Goal: Transaction & Acquisition: Subscribe to service/newsletter

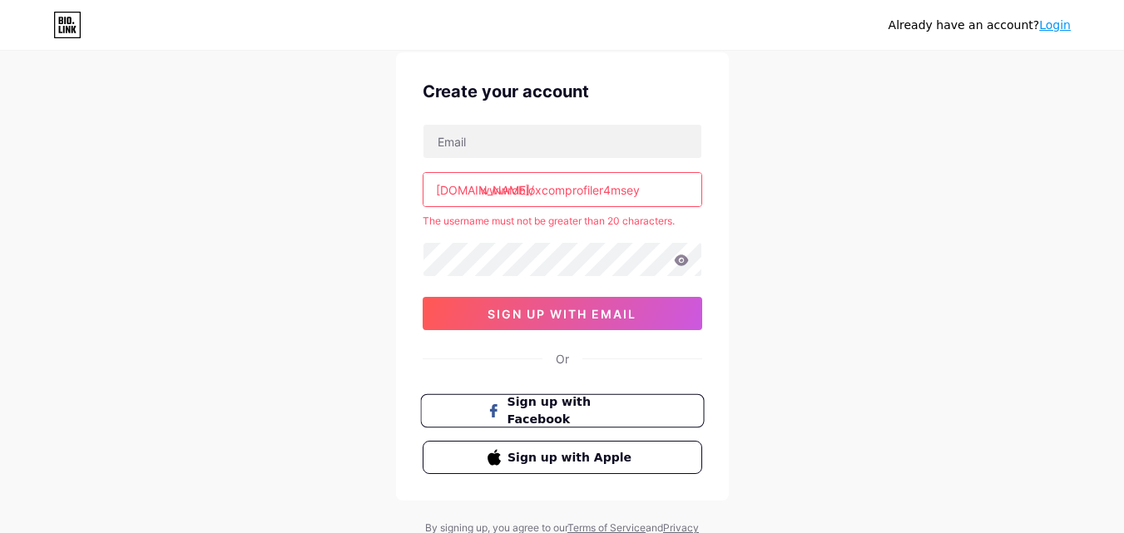
scroll to position [125, 0]
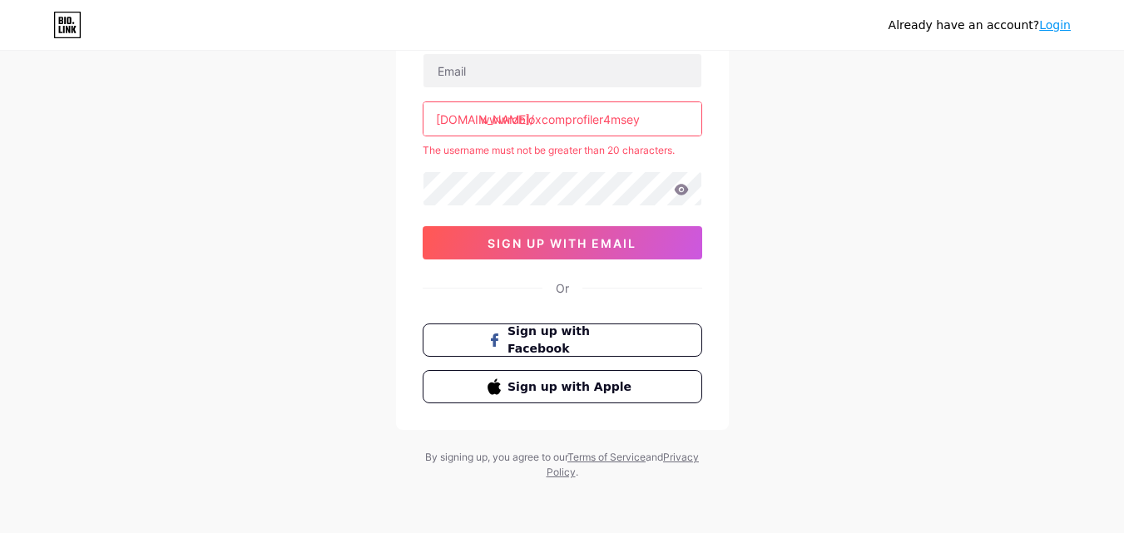
drag, startPoint x: 669, startPoint y: 126, endPoint x: 396, endPoint y: 105, distance: 273.6
click at [396, 105] on div "Create your account bio.link/ wwwrobloxcomprofiler4msey The username must not b…" at bounding box center [562, 206] width 333 height 448
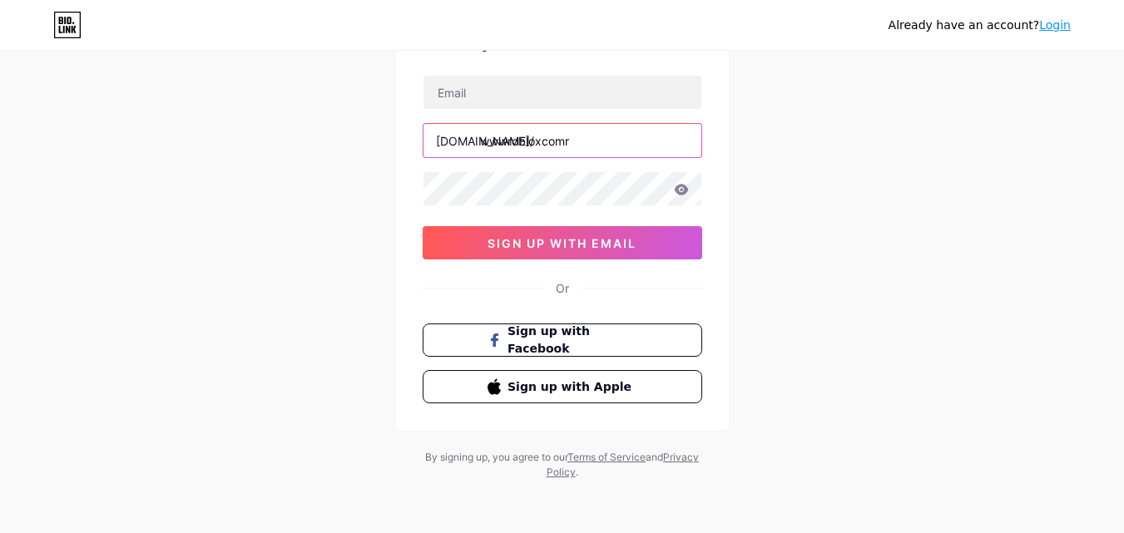
scroll to position [103, 0]
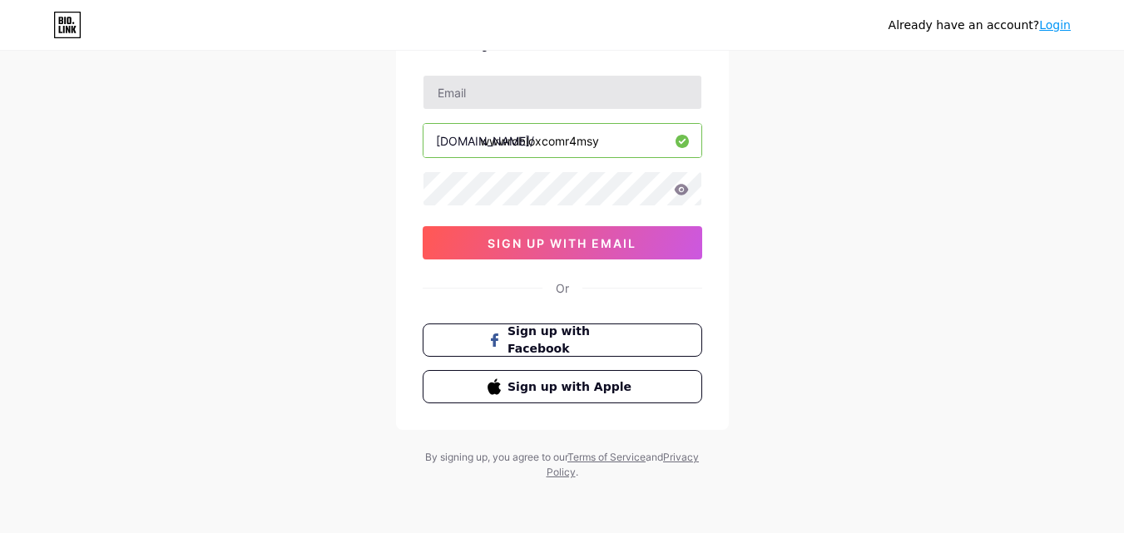
type input "wwwrobloxcomr4msy"
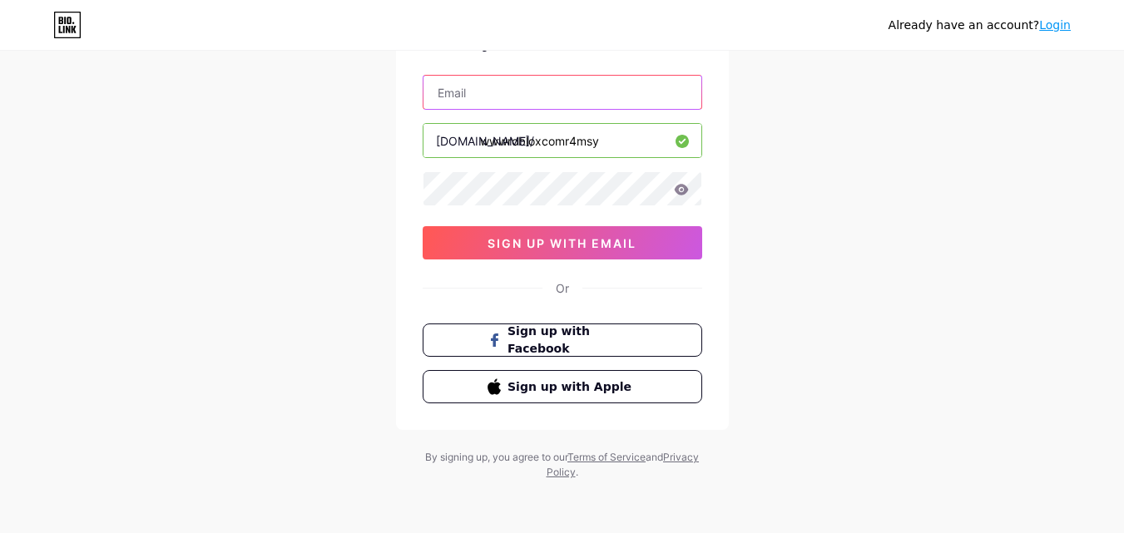
click at [471, 93] on input "text" at bounding box center [562, 92] width 278 height 33
click at [532, 93] on input "putrakhoirulanam@gmail.com" at bounding box center [562, 92] width 278 height 33
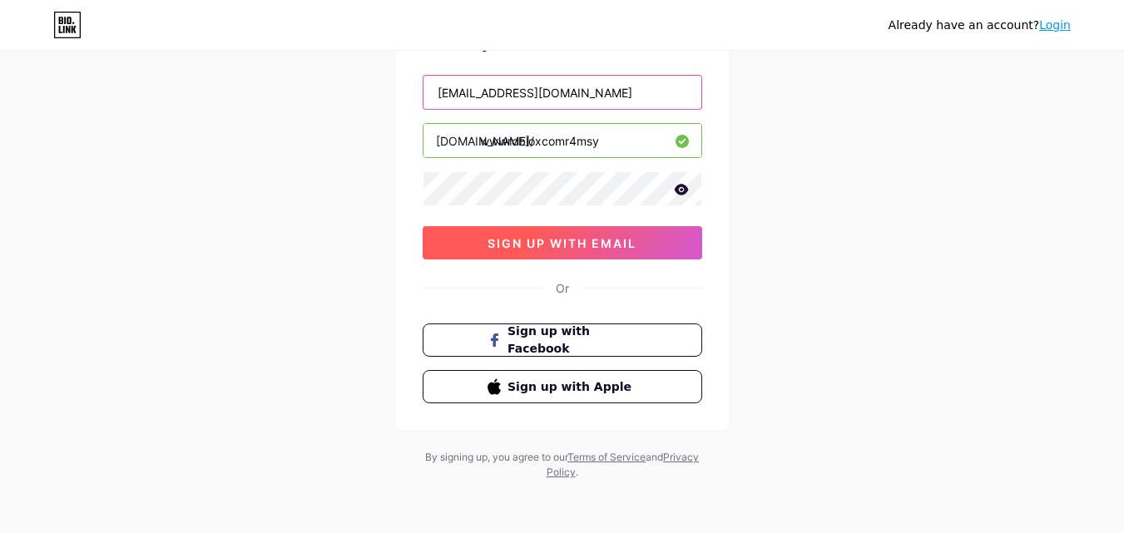
type input "[EMAIL_ADDRESS][DOMAIN_NAME]"
click at [598, 236] on span "sign up with email" at bounding box center [561, 243] width 149 height 14
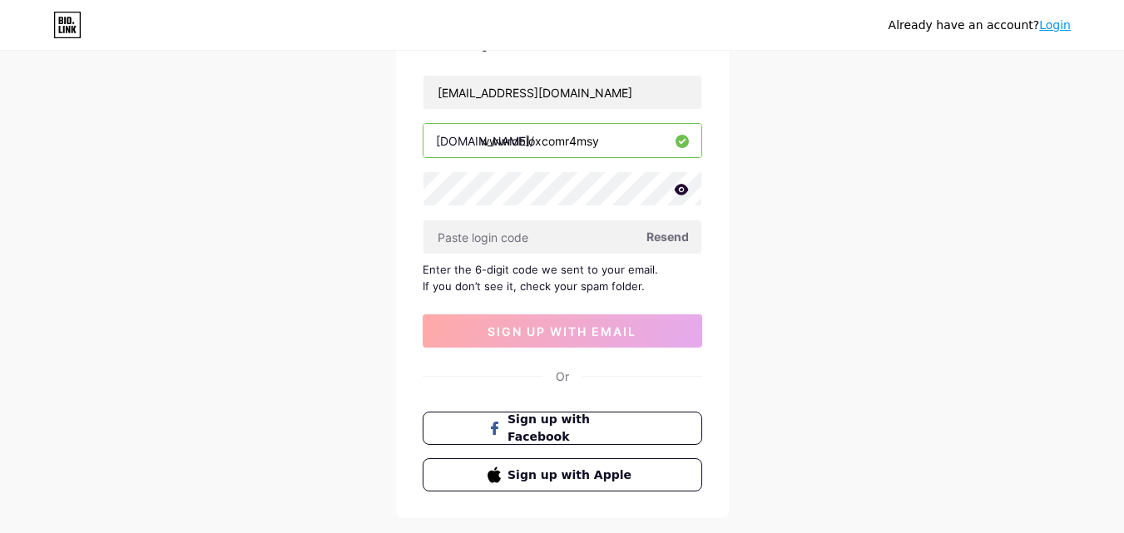
click at [675, 235] on span "Resend" at bounding box center [667, 236] width 42 height 17
click at [659, 236] on span "Resend" at bounding box center [667, 236] width 42 height 17
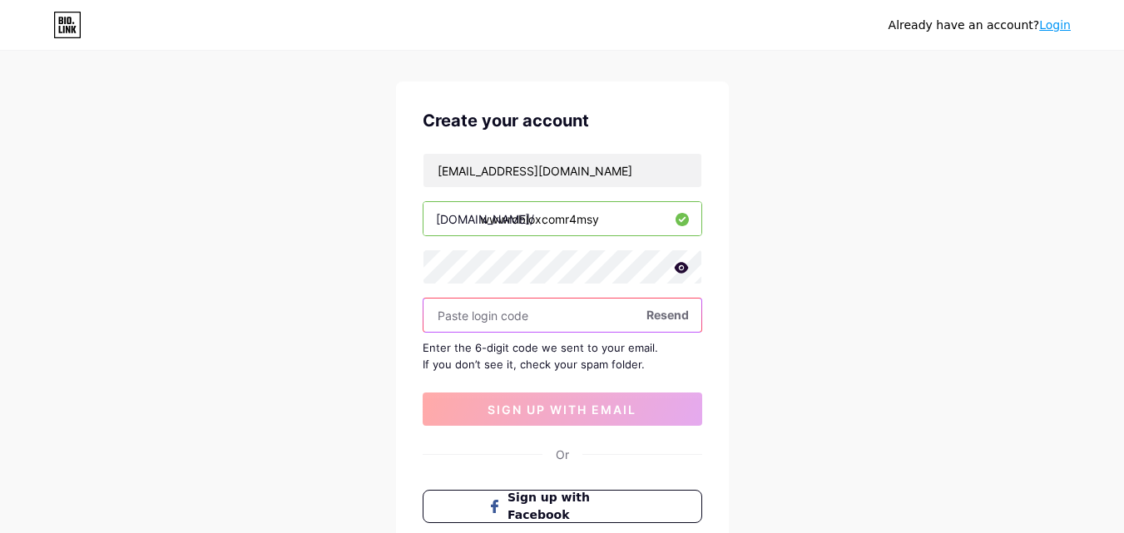
scroll to position [191, 0]
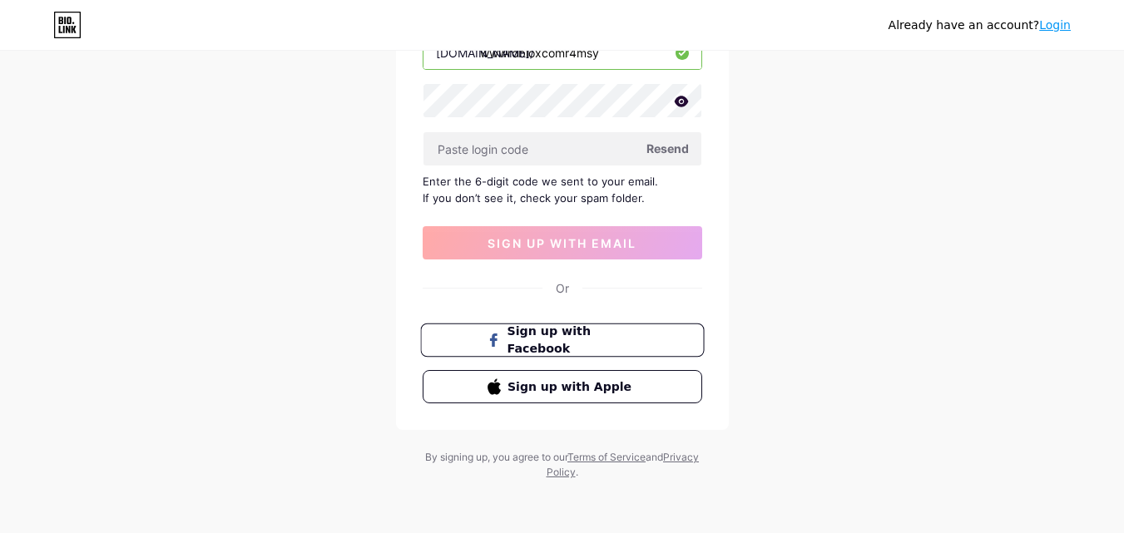
click at [662, 338] on button "Sign up with Facebook" at bounding box center [562, 341] width 284 height 34
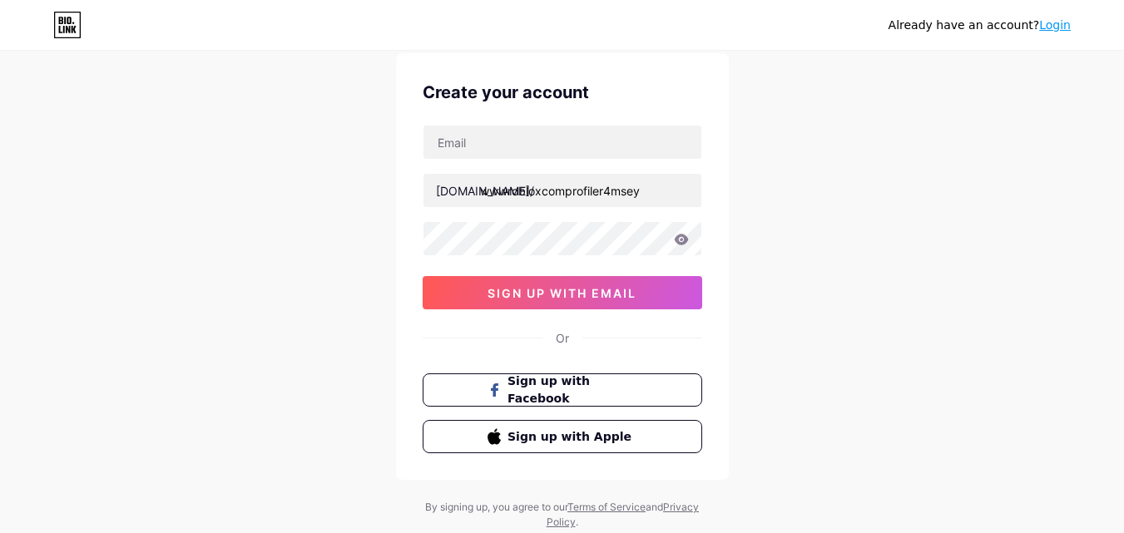
scroll to position [83, 0]
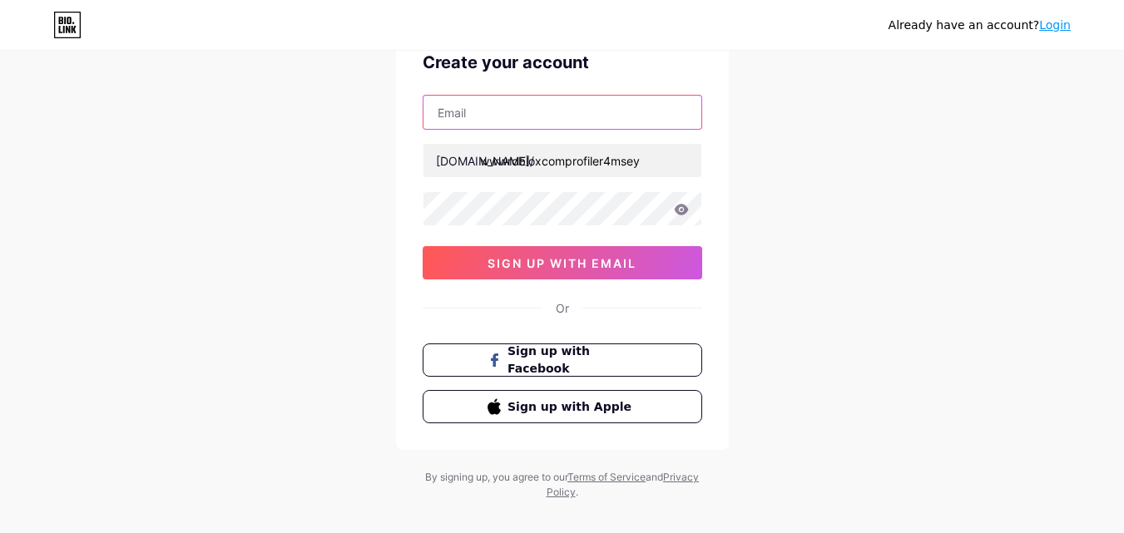
click at [584, 117] on input "text" at bounding box center [562, 112] width 278 height 33
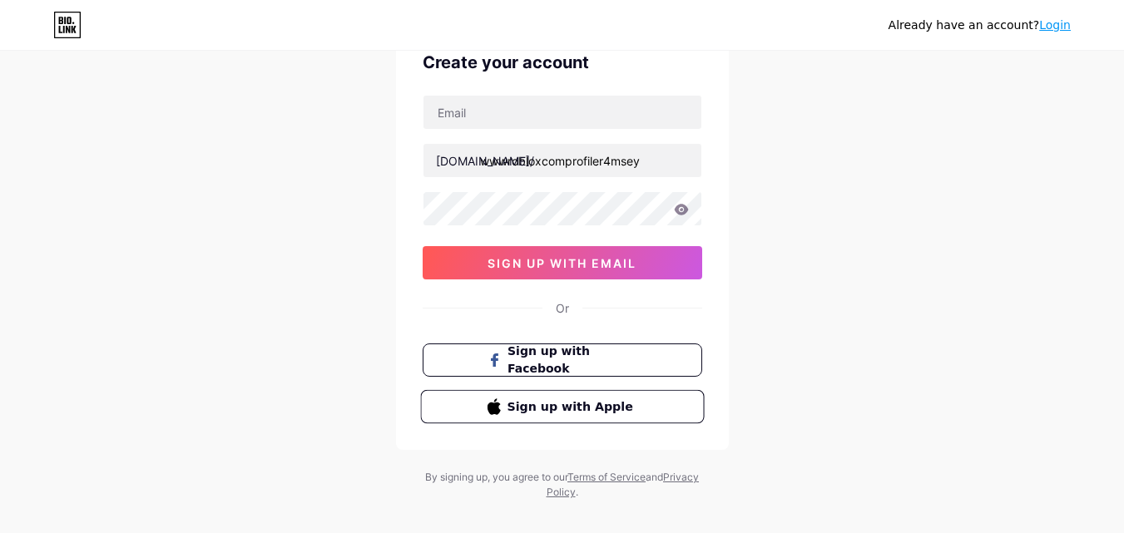
click at [586, 408] on span "Sign up with Apple" at bounding box center [572, 406] width 131 height 17
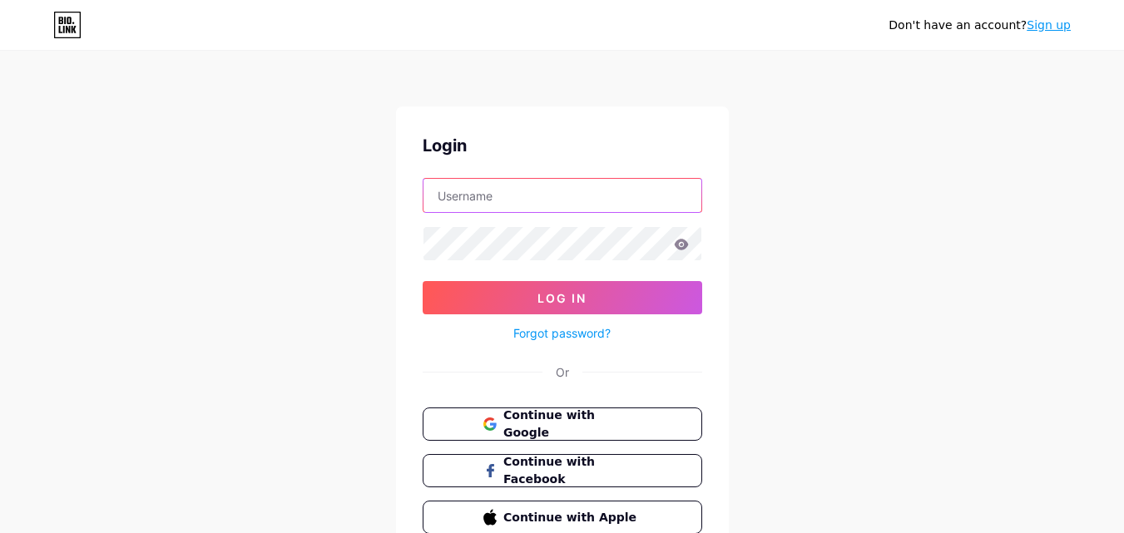
click at [607, 192] on input "text" at bounding box center [562, 195] width 278 height 33
drag, startPoint x: 535, startPoint y: 205, endPoint x: 544, endPoint y: 213, distance: 11.8
click at [535, 206] on input "[EMAIL_ADDRESS][DOMAIN_NAME]" at bounding box center [562, 195] width 278 height 33
type input "[EMAIL_ADDRESS][DOMAIN_NAME]"
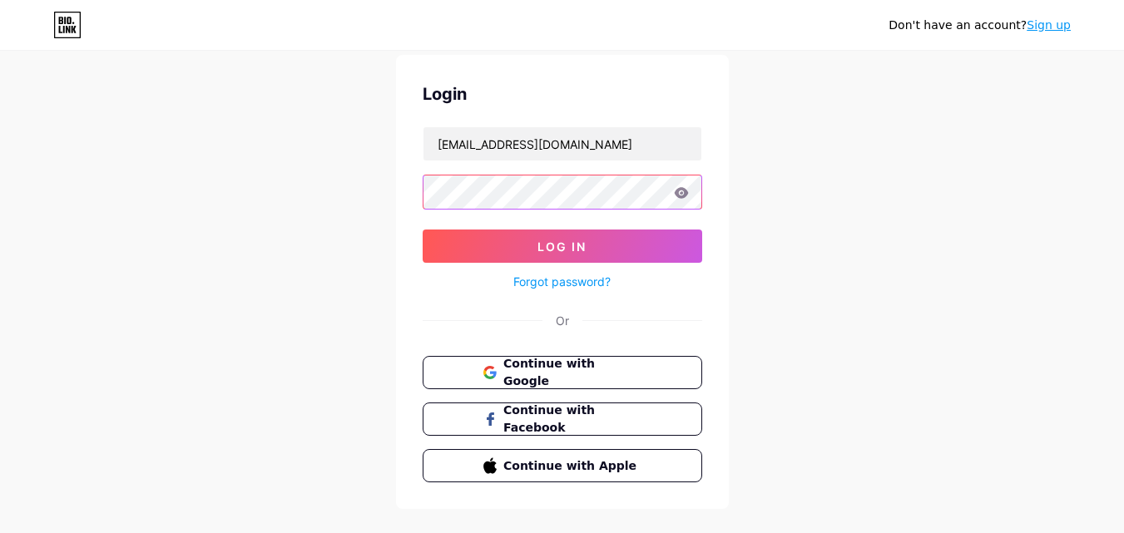
scroll to position [80, 0]
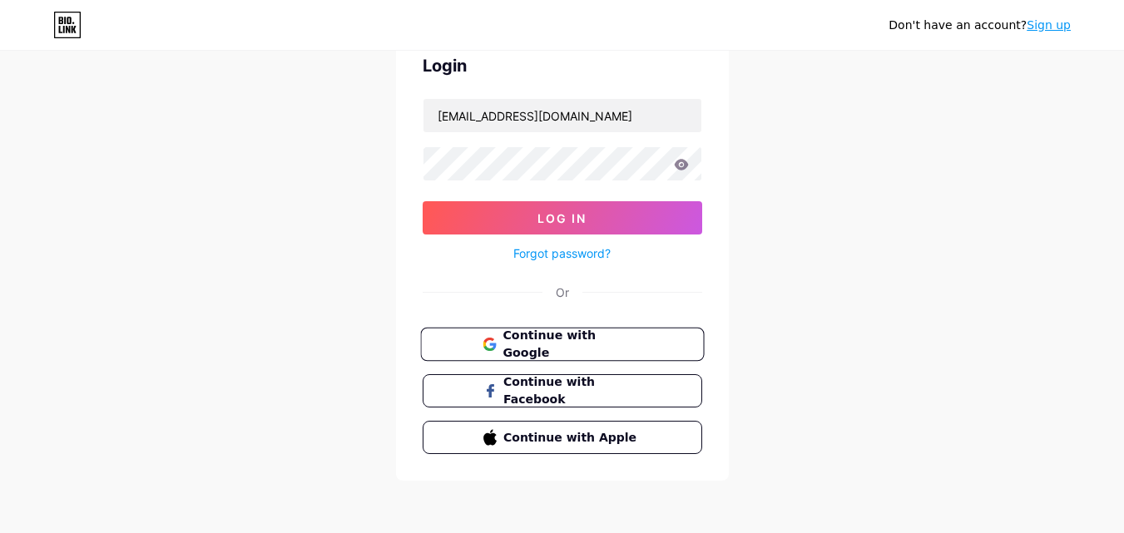
click at [651, 342] on button "Continue with Google" at bounding box center [562, 345] width 284 height 34
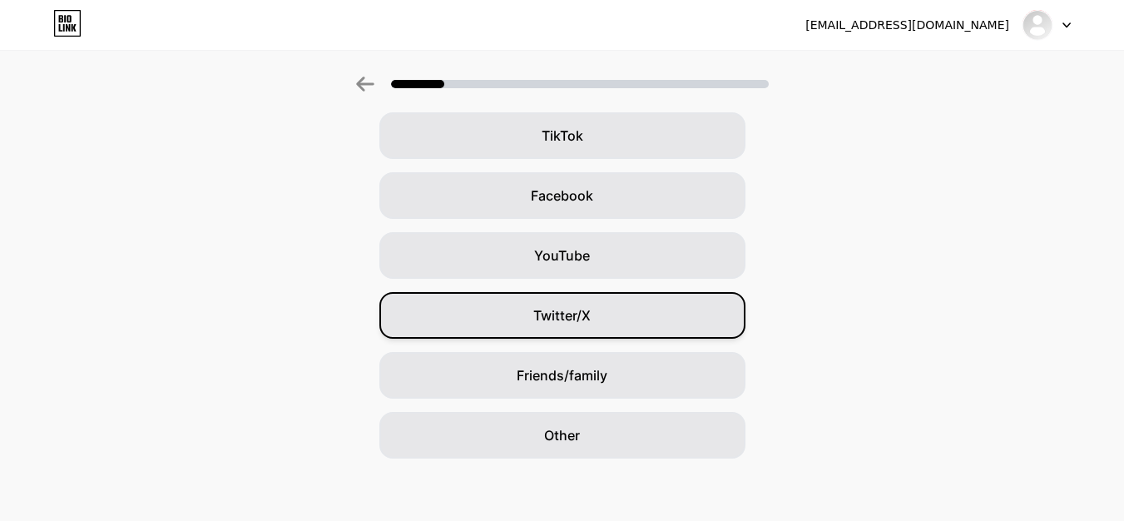
scroll to position [196, 0]
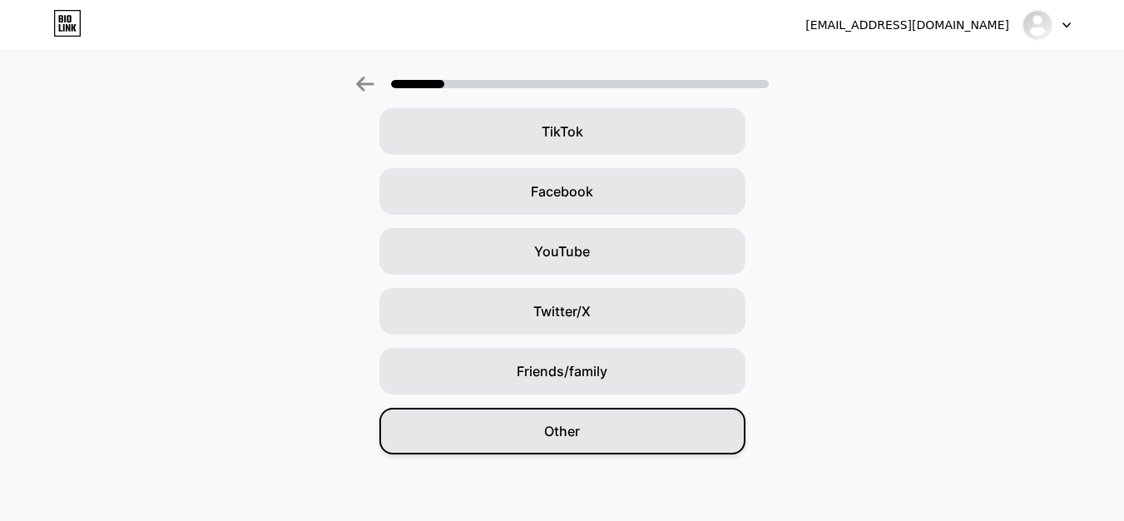
click at [680, 433] on div "Other" at bounding box center [562, 431] width 366 height 47
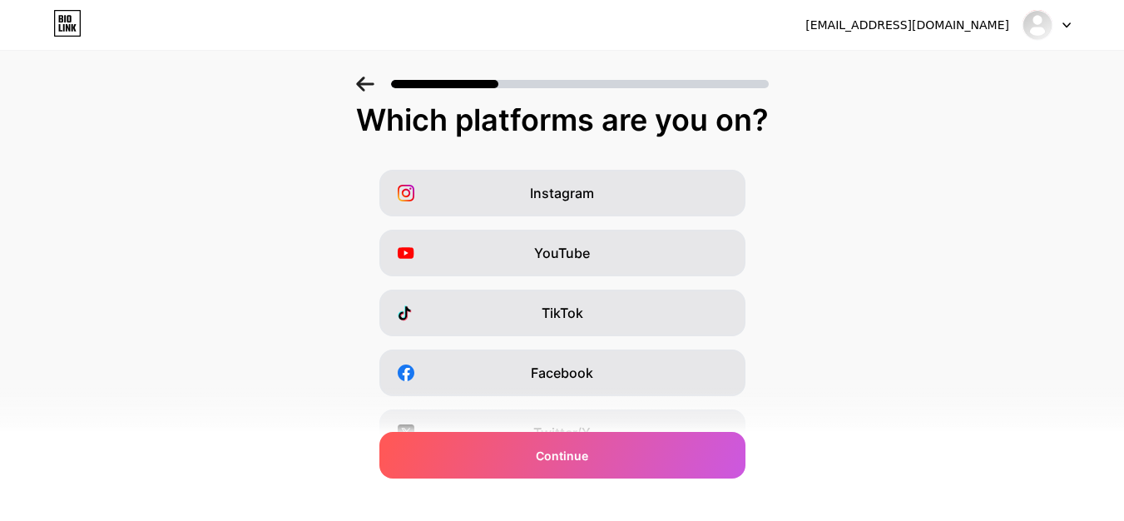
scroll to position [280, 0]
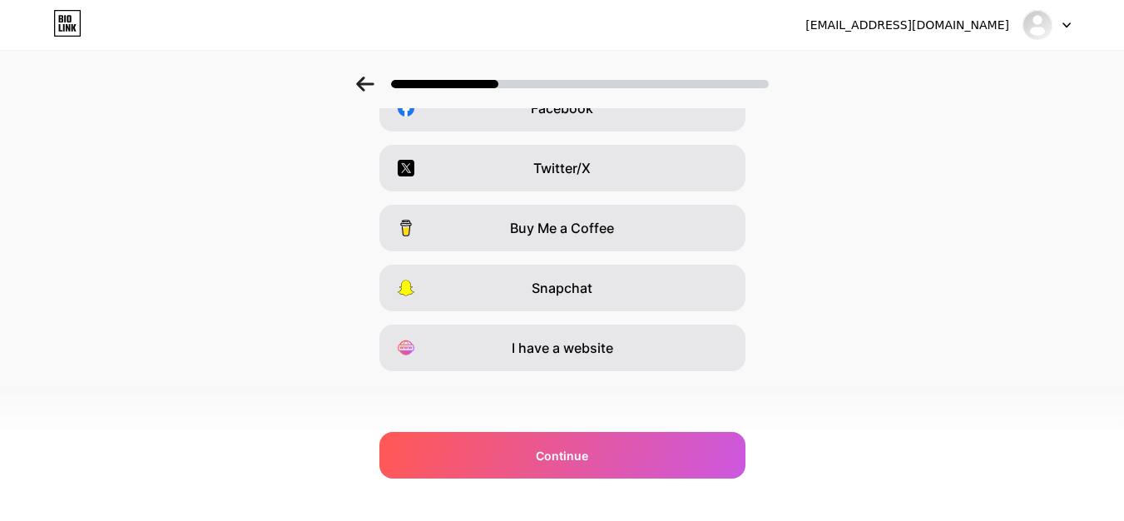
drag, startPoint x: 695, startPoint y: 349, endPoint x: 684, endPoint y: 402, distance: 53.5
click at [691, 349] on div "I have a website" at bounding box center [562, 347] width 366 height 47
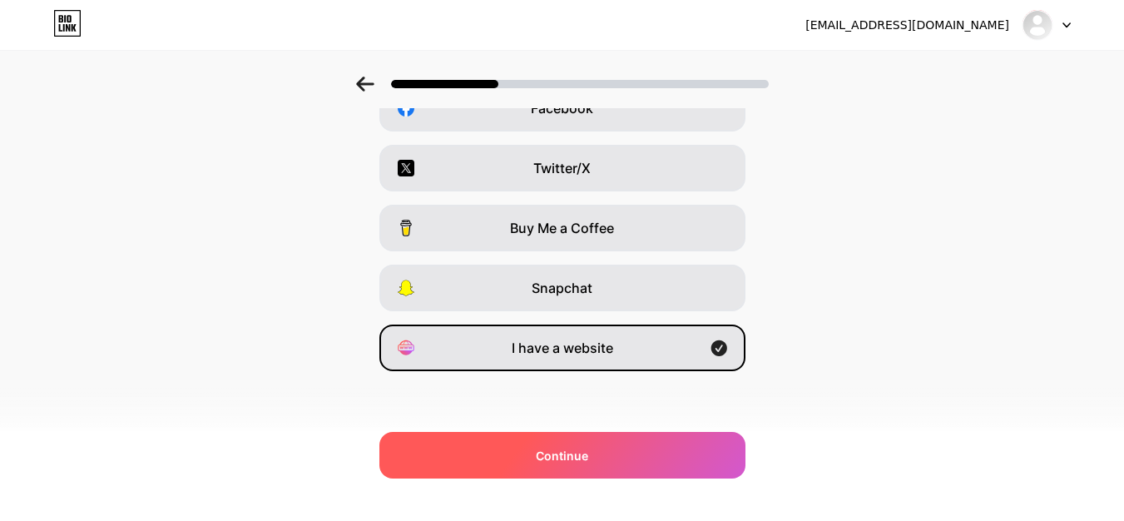
click at [667, 462] on div "Continue" at bounding box center [562, 455] width 366 height 47
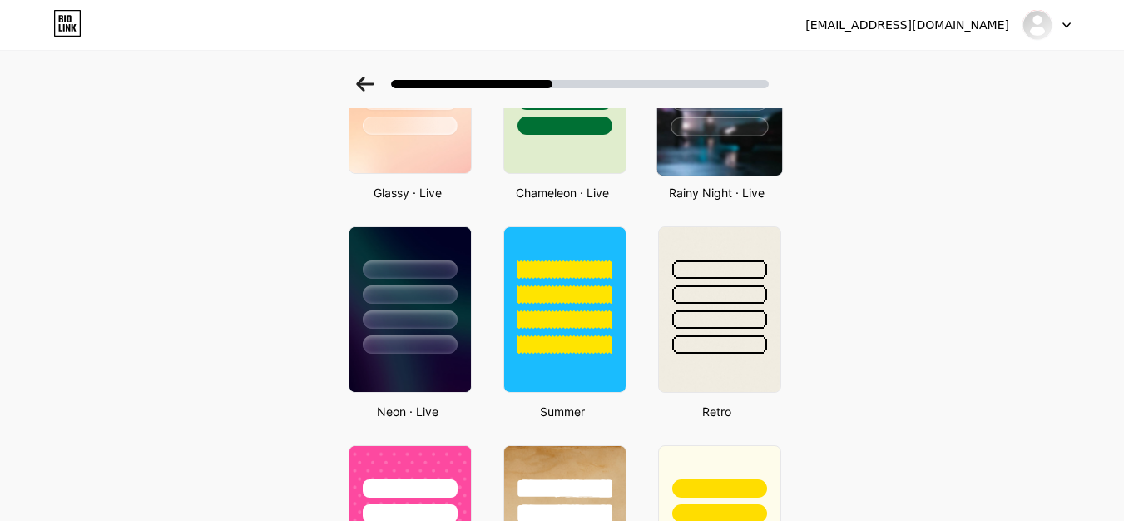
scroll to position [749, 0]
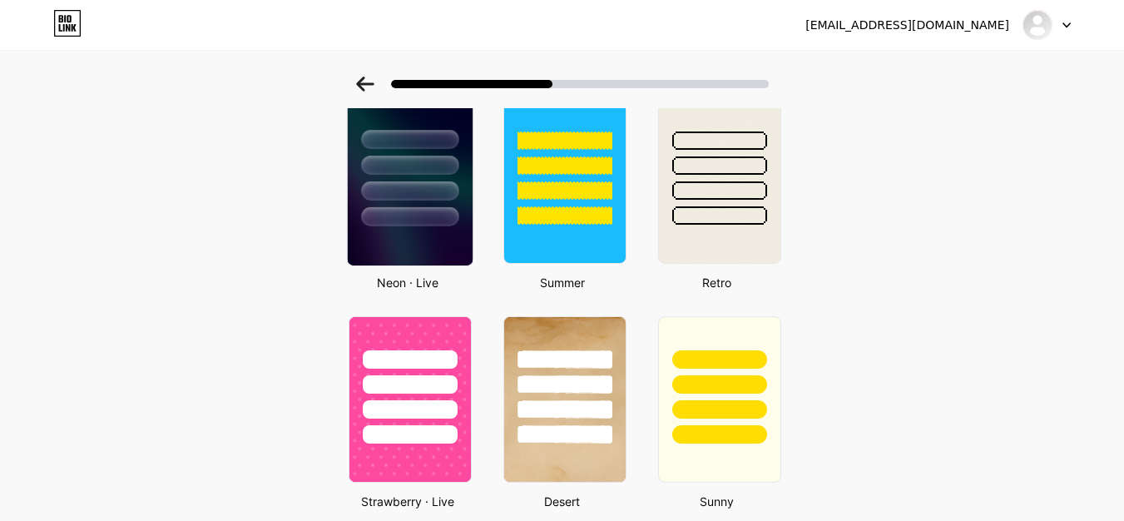
click at [443, 219] on div at bounding box center [409, 216] width 97 height 19
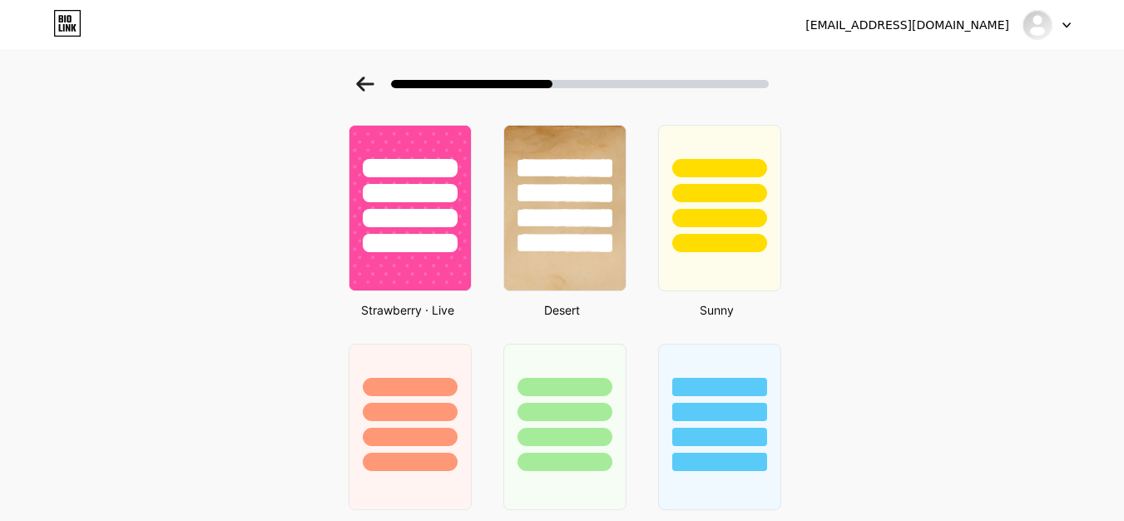
scroll to position [0, 0]
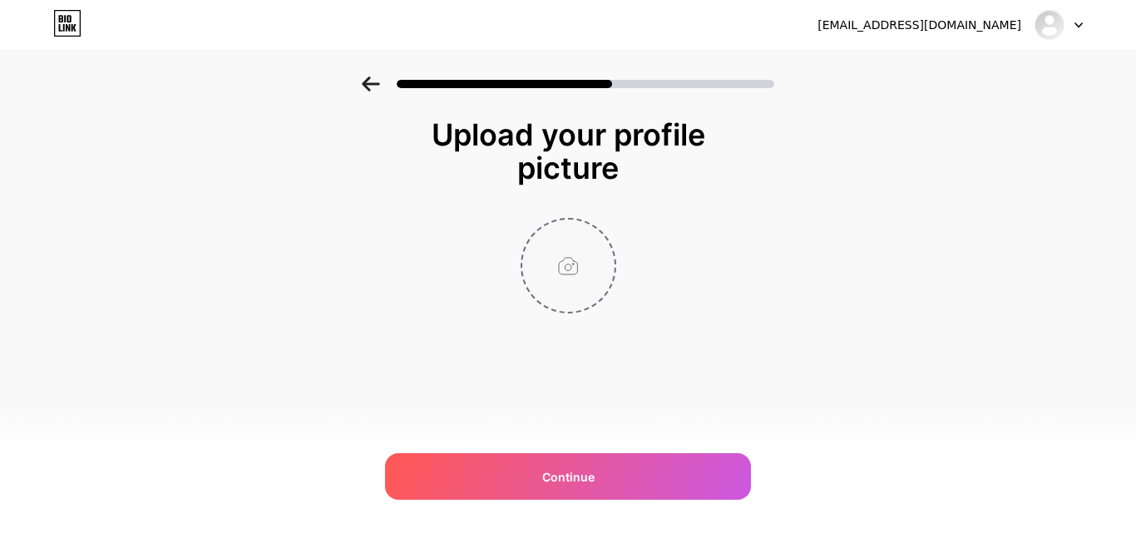
click at [589, 277] on input "file" at bounding box center [568, 266] width 92 height 92
type input "C:\fakepath\images.png"
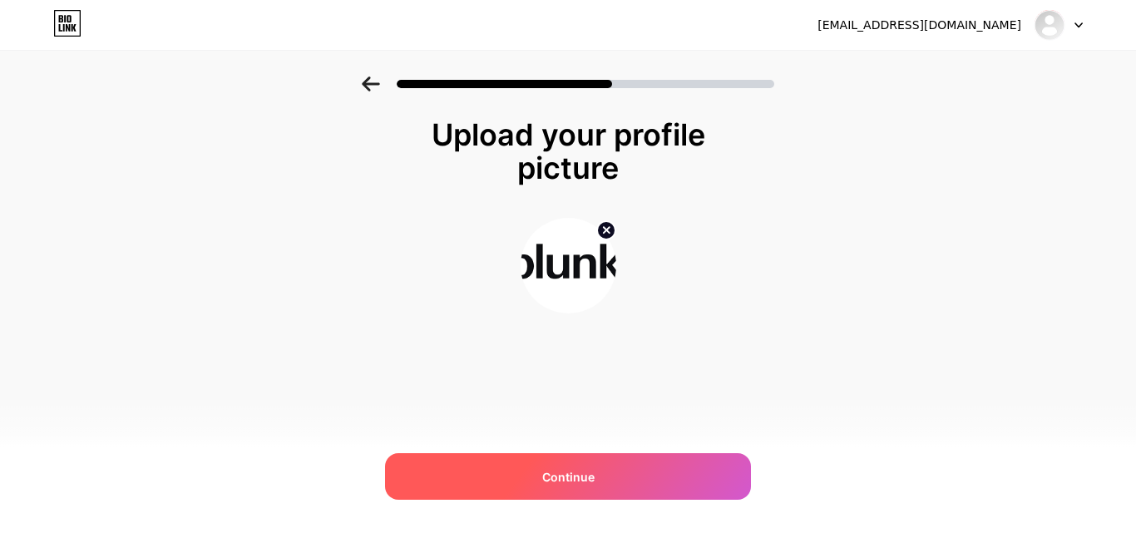
click at [648, 468] on div "Continue" at bounding box center [568, 476] width 366 height 47
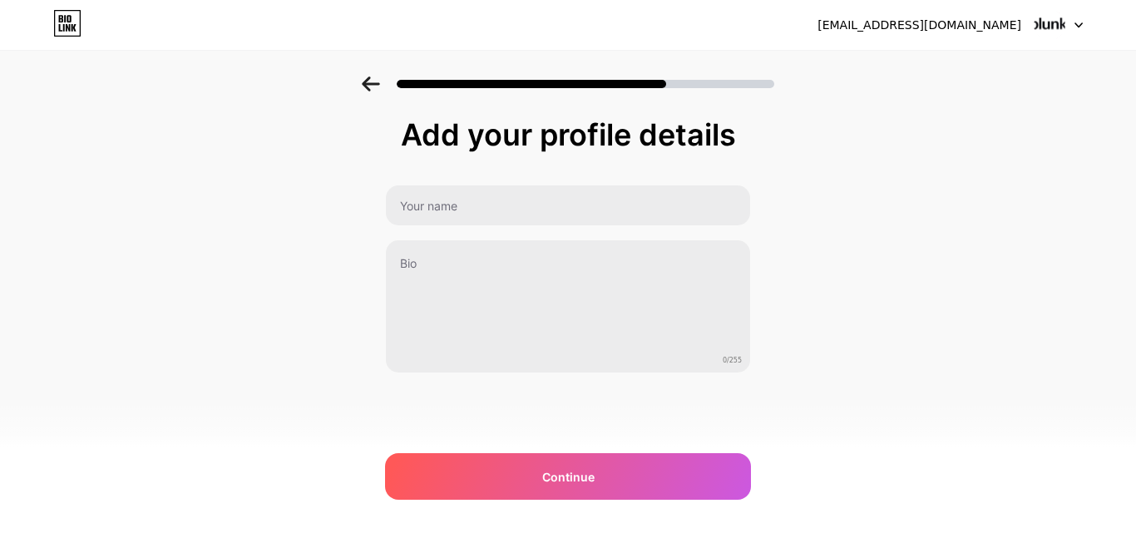
click at [622, 178] on div "Add your profile details 0/255 Continue Error" at bounding box center [568, 245] width 366 height 255
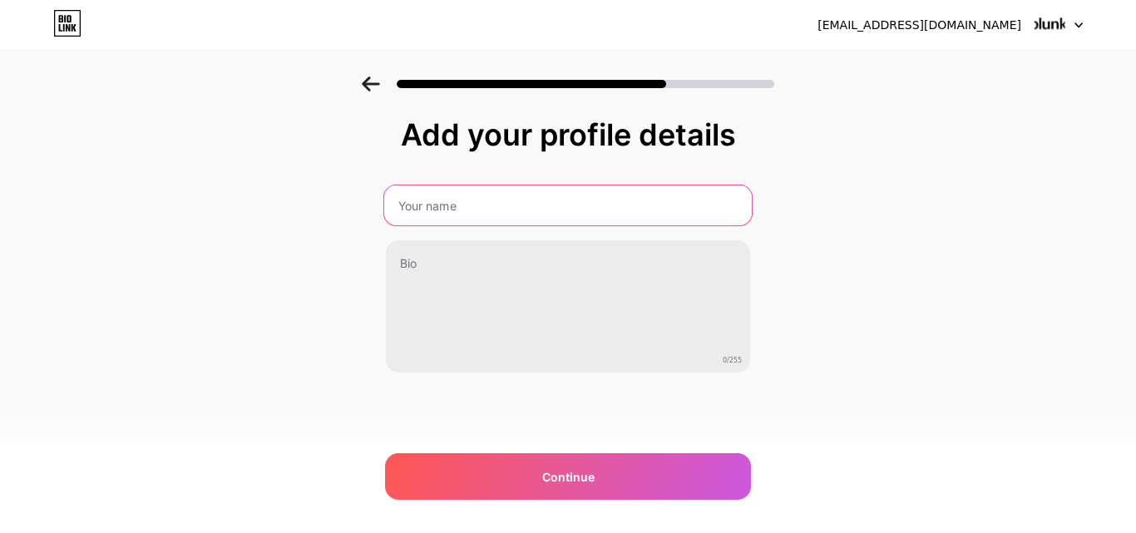
click at [619, 198] on input "text" at bounding box center [568, 206] width 368 height 40
type input "Itsthe4msey"
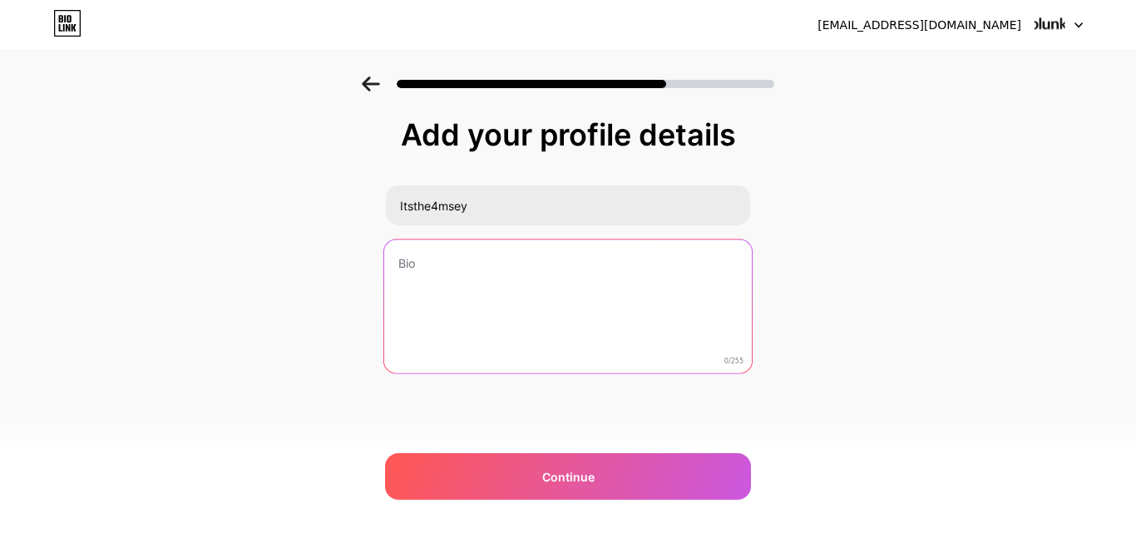
click at [596, 260] on textarea at bounding box center [568, 308] width 368 height 136
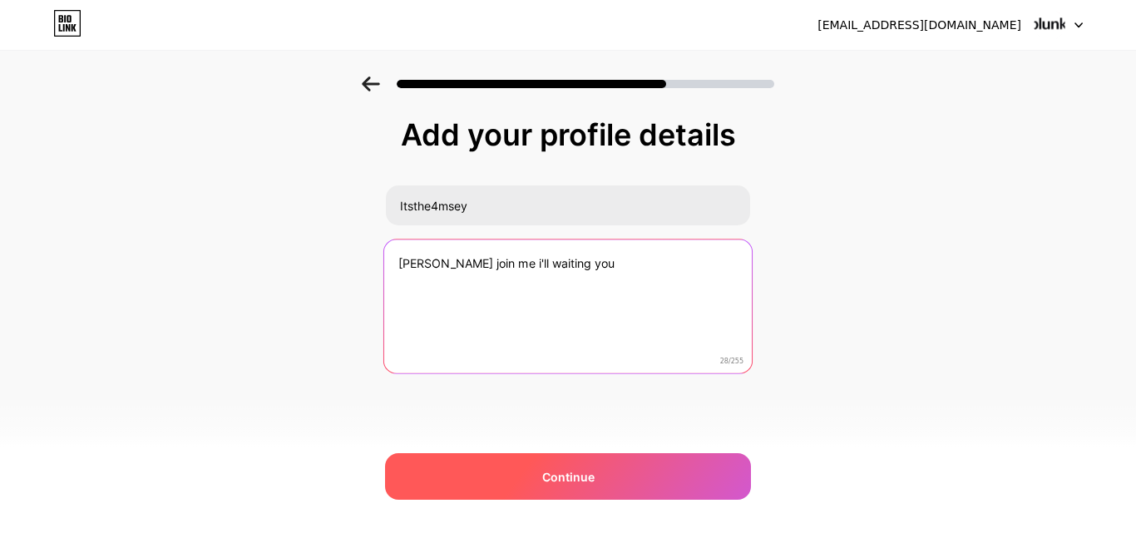
type textarea "yow join me i'll waiting you"
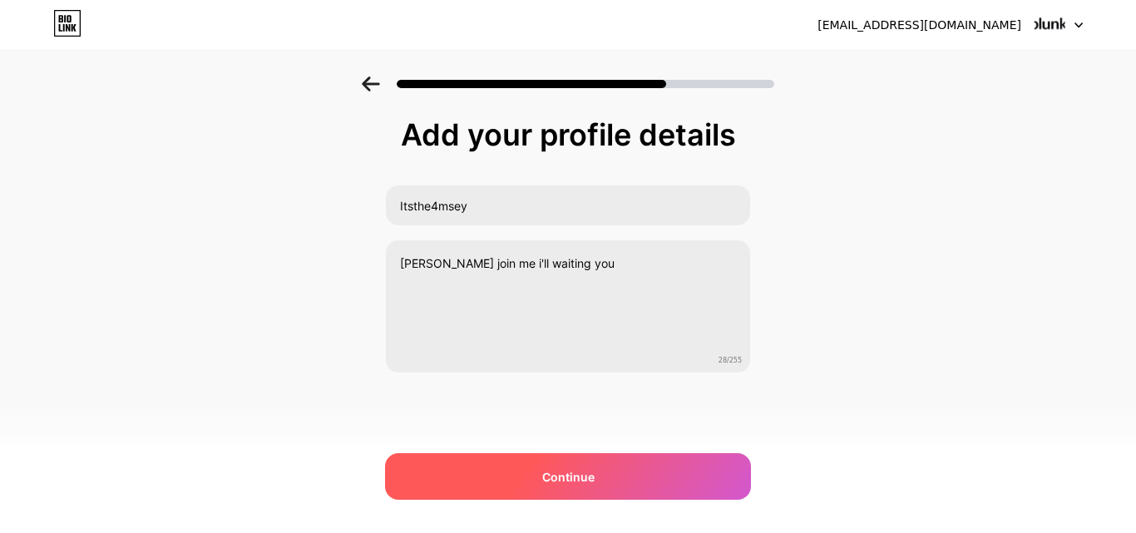
click at [719, 468] on div "Continue" at bounding box center [568, 476] width 366 height 47
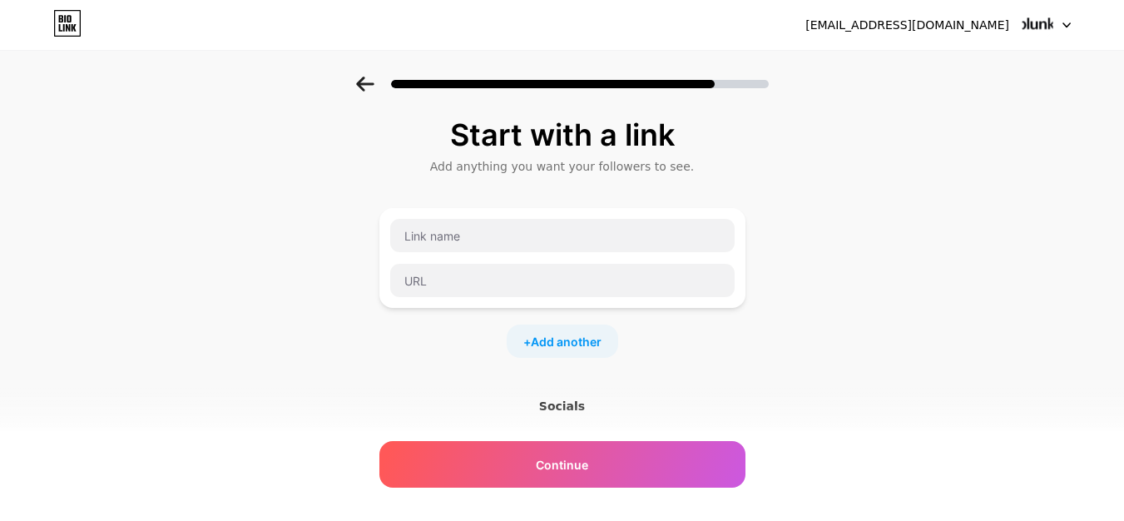
click at [515, 252] on div at bounding box center [562, 235] width 346 height 35
click at [510, 241] on input "text" at bounding box center [562, 235] width 344 height 33
type input "w"
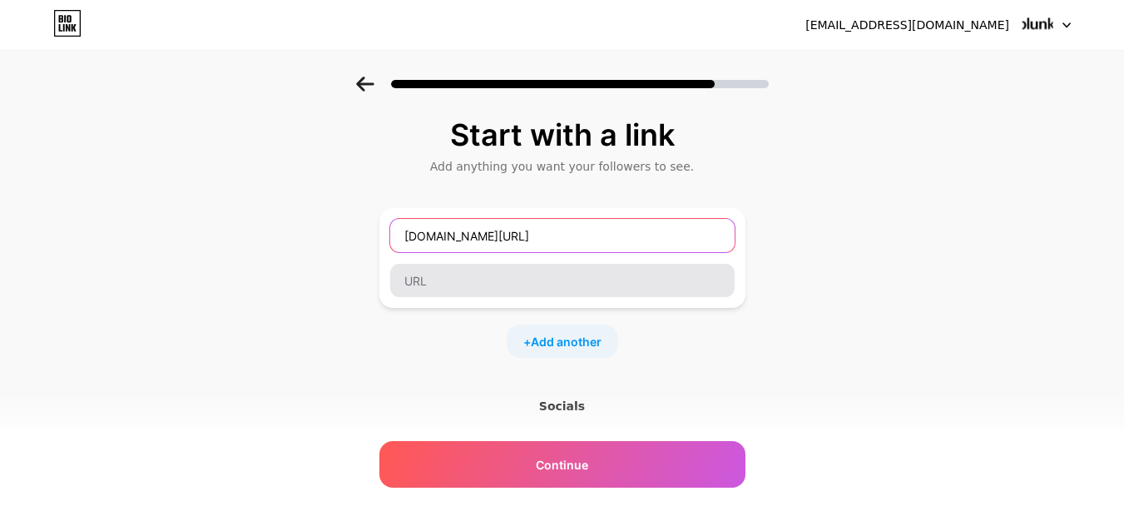
type input "www.roblox.com/profile/235235/r4msey"
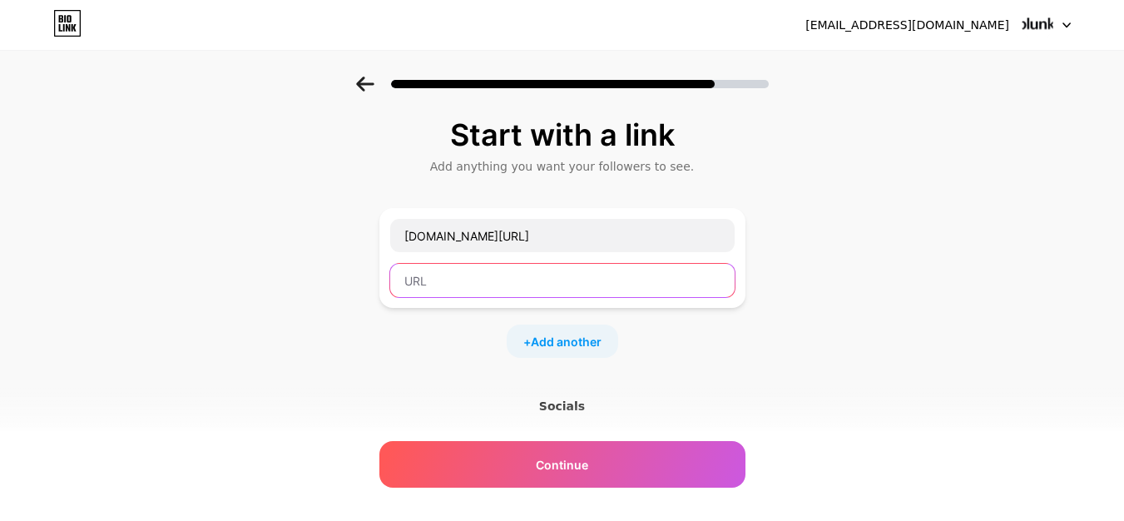
click at [528, 271] on input "text" at bounding box center [562, 280] width 344 height 33
click at [616, 277] on input "text" at bounding box center [562, 280] width 344 height 33
paste input "https://www.robiox.com.am/users/4392822464/profile"
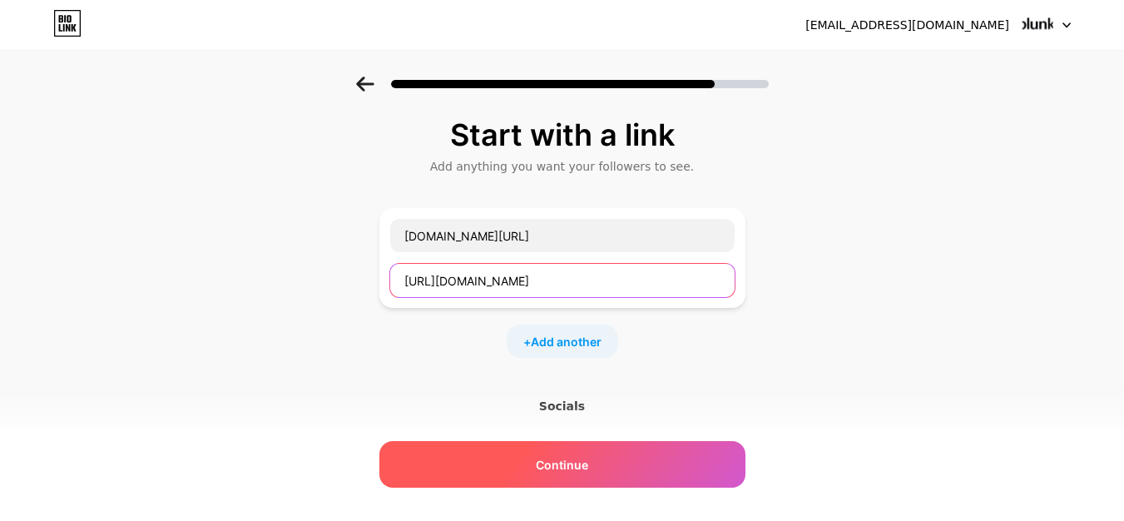
type input "https://www.robiox.com.am/users/4392822464/profile"
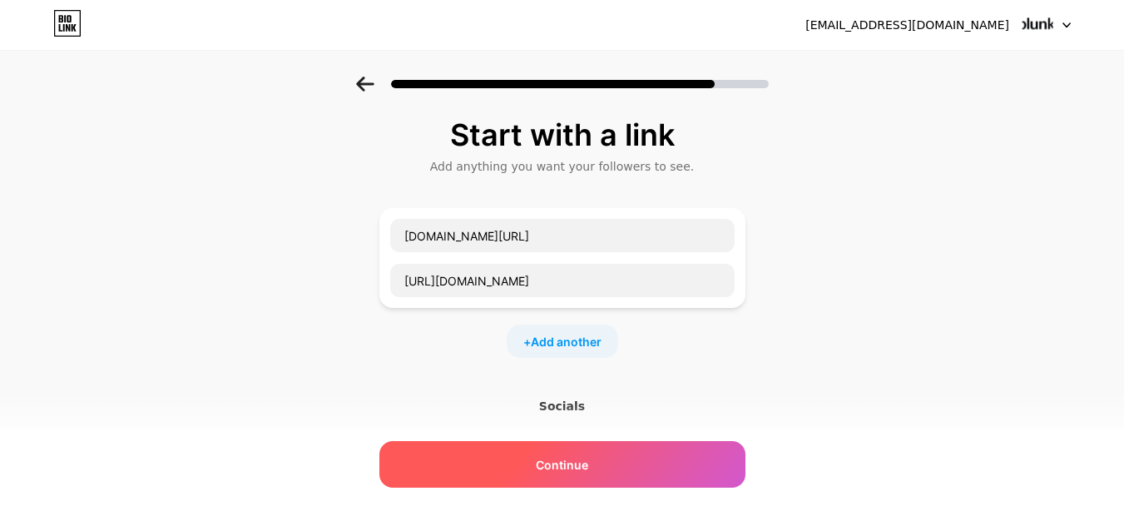
click at [707, 462] on div "Continue" at bounding box center [562, 464] width 366 height 47
click at [636, 462] on div "Continue" at bounding box center [562, 464] width 366 height 47
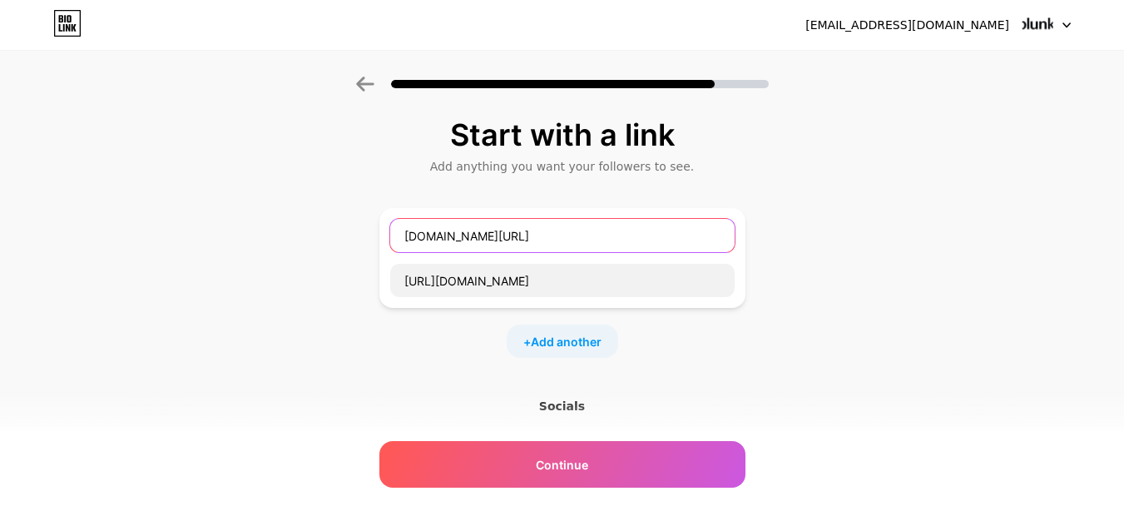
click at [491, 236] on input "www.roblox.com/profile/235235/r4msey" at bounding box center [562, 235] width 344 height 33
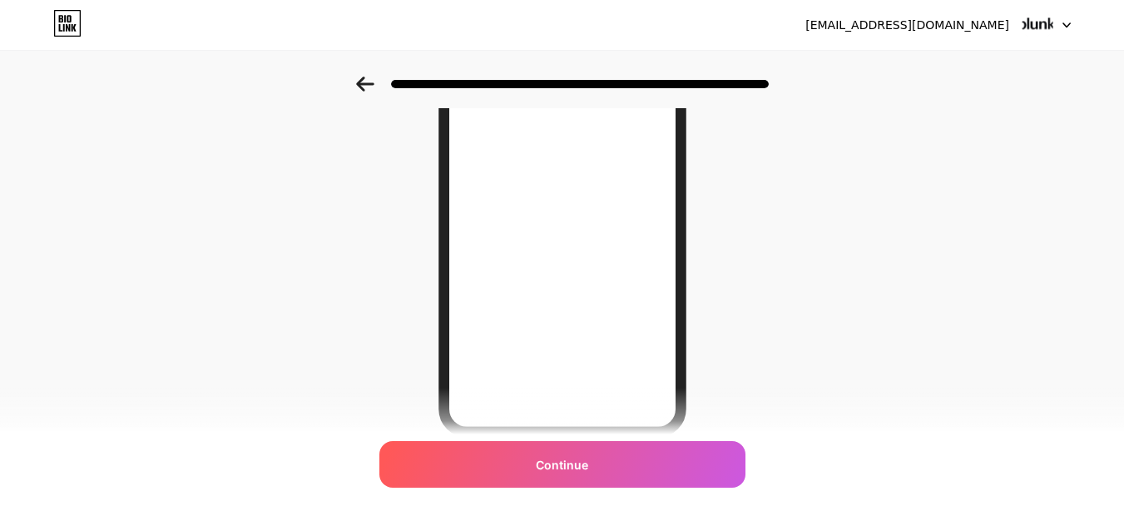
scroll to position [149, 0]
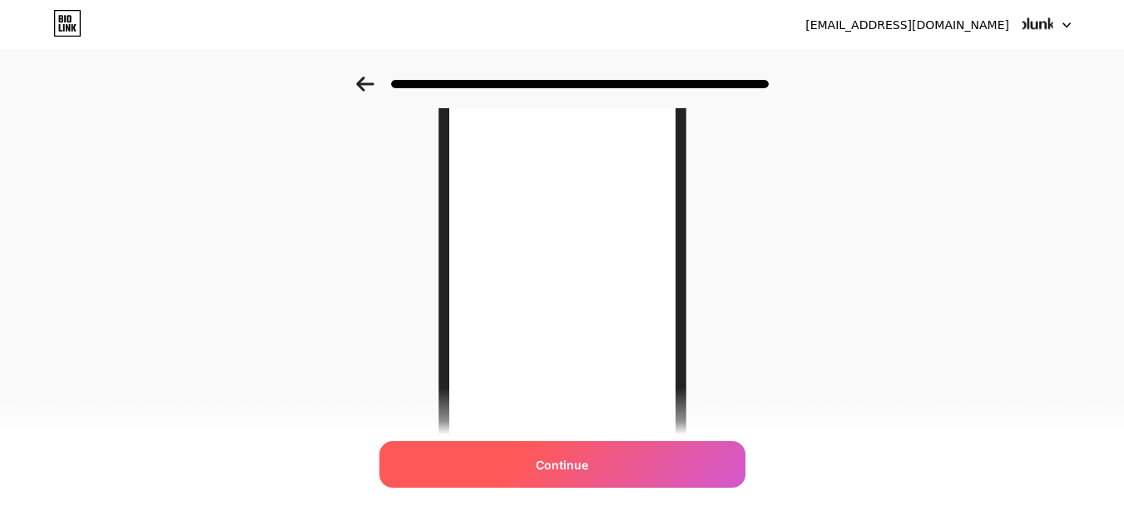
click at [661, 459] on div "Continue" at bounding box center [562, 464] width 366 height 47
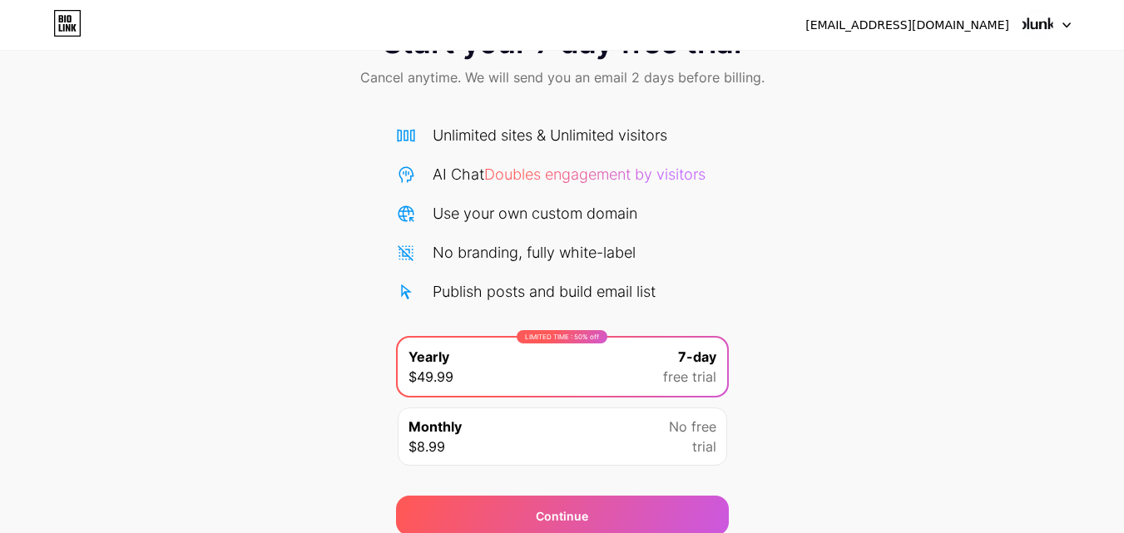
scroll to position [136, 0]
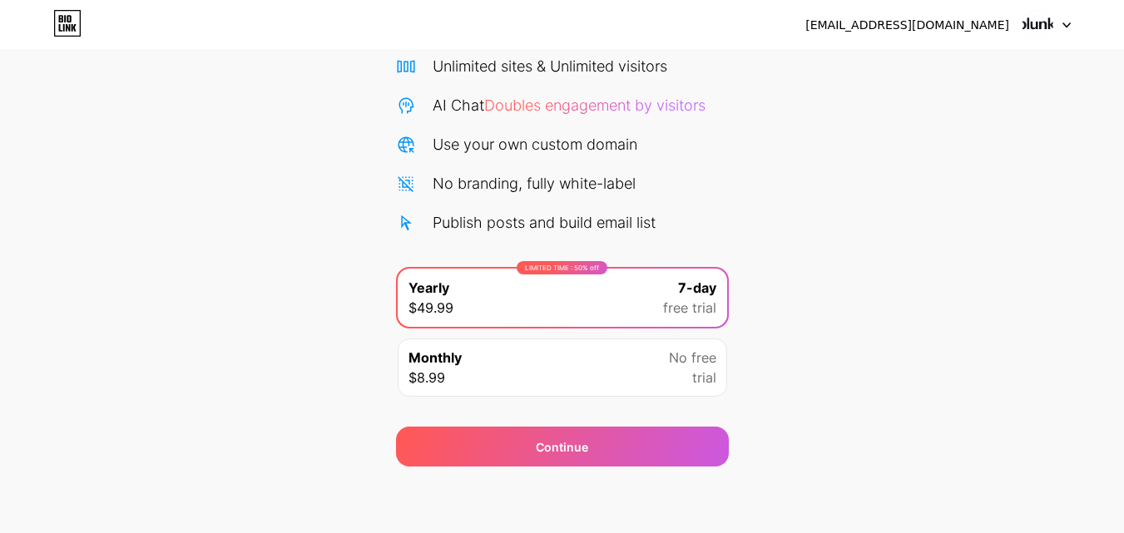
click at [597, 373] on div "Monthly $8.99 No free trial" at bounding box center [562, 368] width 329 height 58
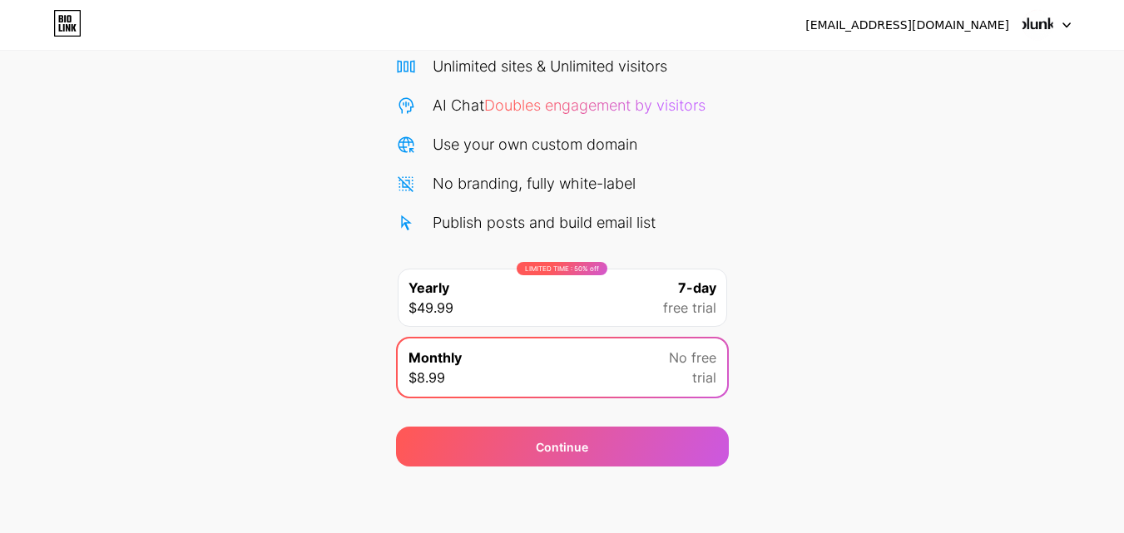
click at [610, 311] on div "LIMITED TIME : 50% off Yearly $49.99 7-day free trial" at bounding box center [562, 298] width 329 height 58
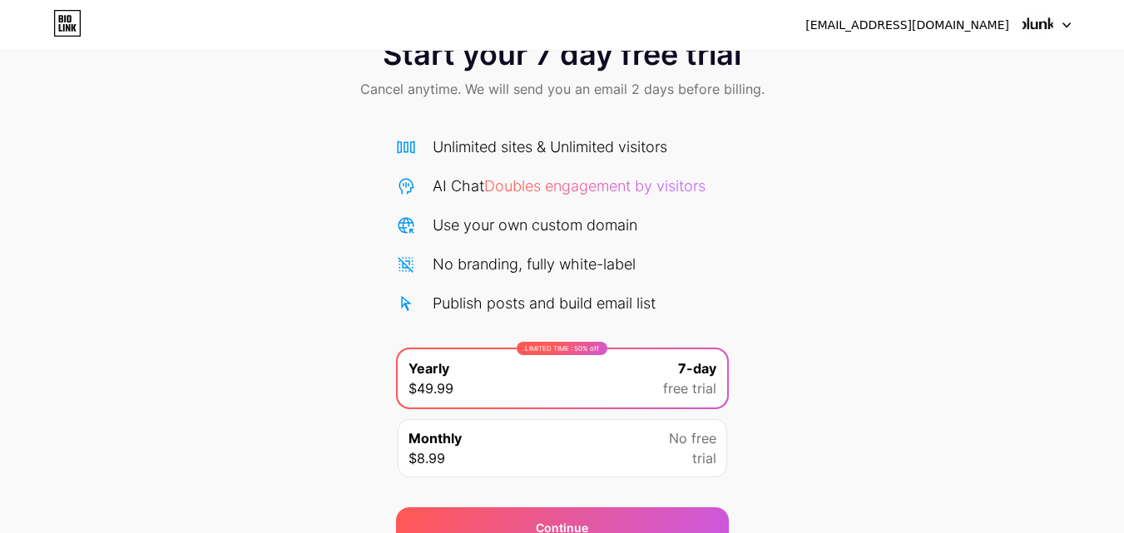
scroll to position [0, 0]
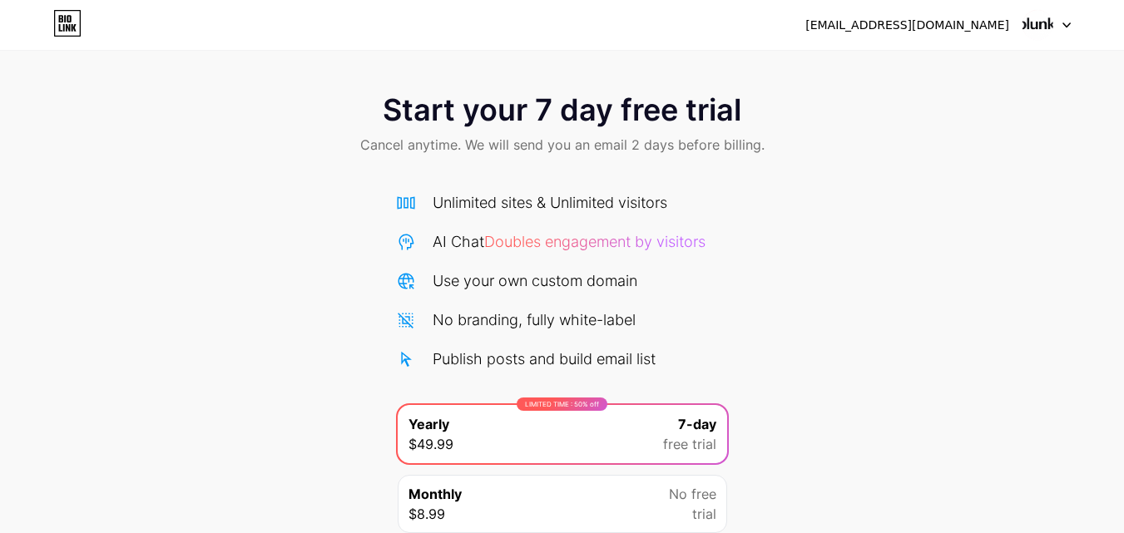
click at [1063, 17] on div at bounding box center [1046, 25] width 48 height 30
click at [61, 33] on icon at bounding box center [67, 23] width 28 height 27
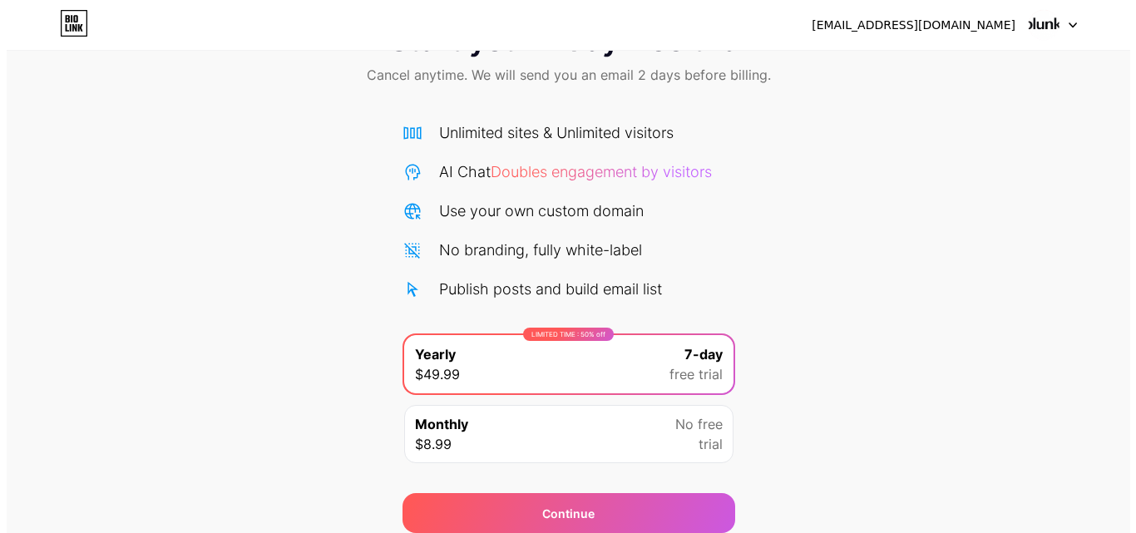
scroll to position [136, 0]
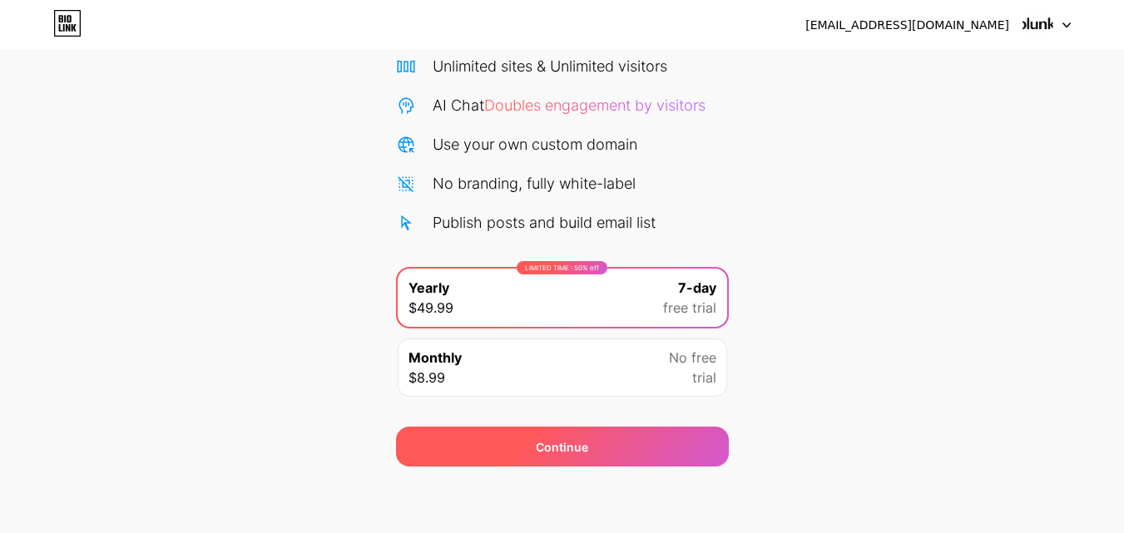
click at [680, 433] on div "Continue" at bounding box center [562, 447] width 333 height 40
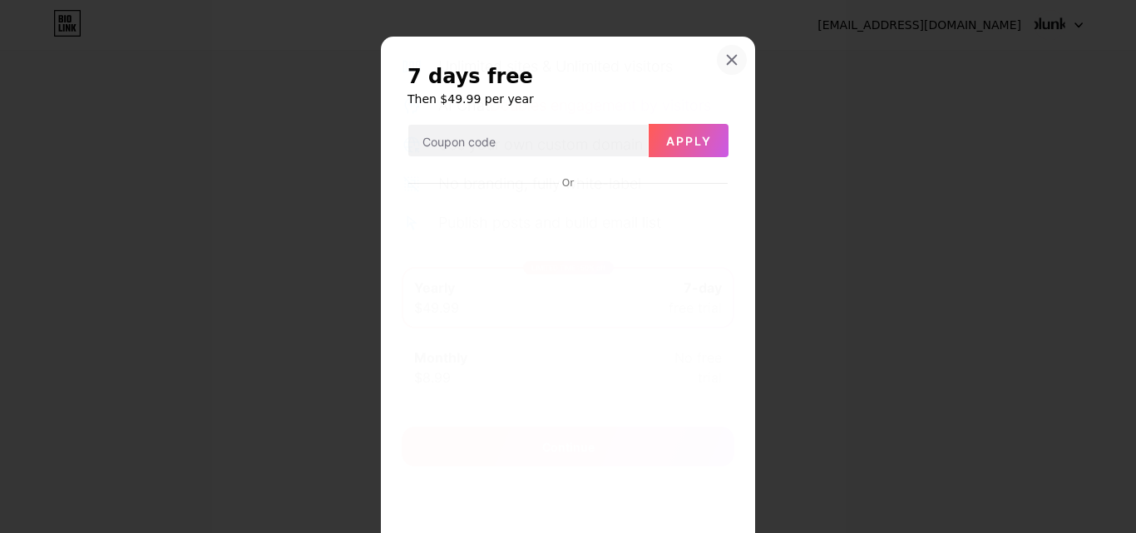
click at [728, 58] on icon at bounding box center [732, 60] width 9 height 9
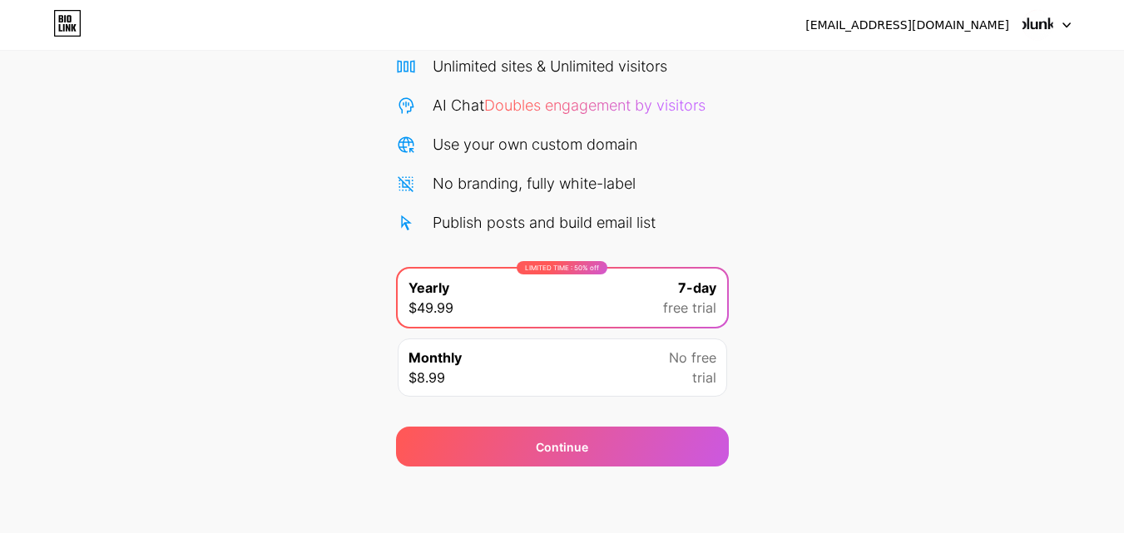
click at [629, 381] on div "Monthly $8.99 No free trial" at bounding box center [562, 368] width 329 height 58
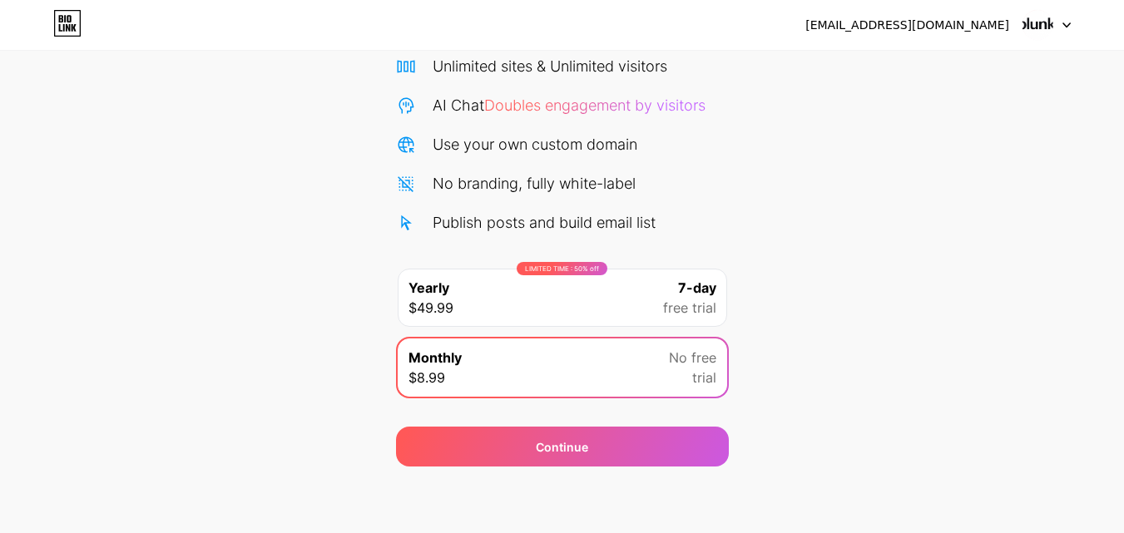
click at [631, 359] on div "Monthly $8.99 No free trial" at bounding box center [562, 368] width 329 height 58
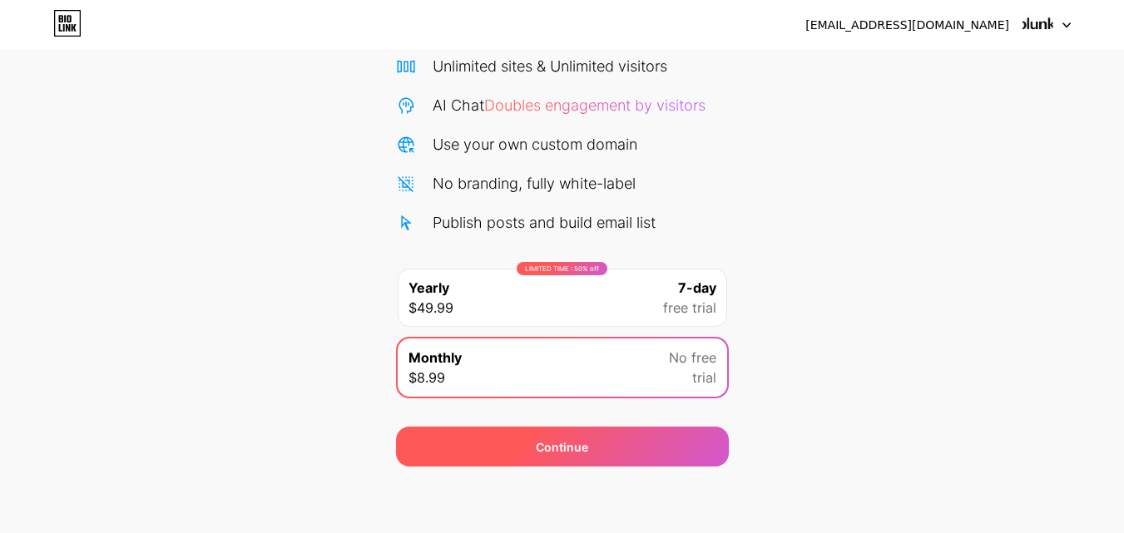
click at [667, 443] on div "Continue" at bounding box center [562, 447] width 333 height 40
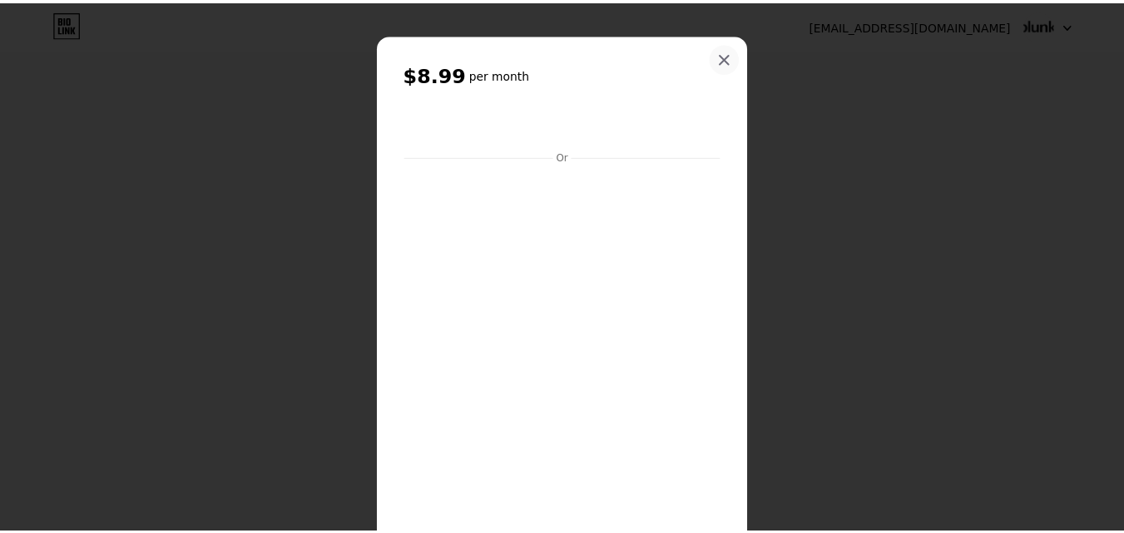
scroll to position [0, 0]
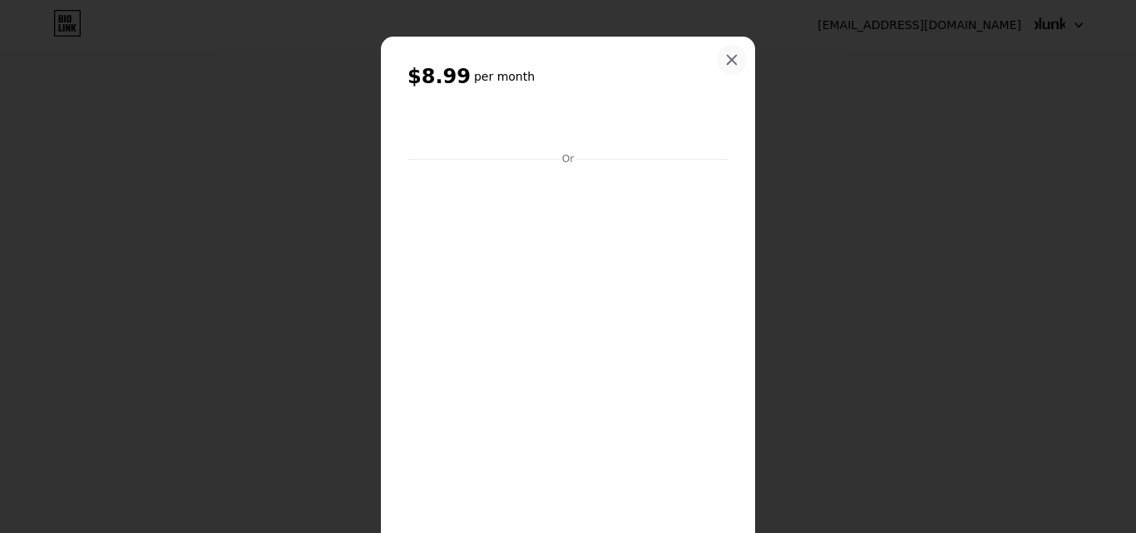
click at [727, 51] on div at bounding box center [732, 60] width 30 height 30
